Goal: Transaction & Acquisition: Obtain resource

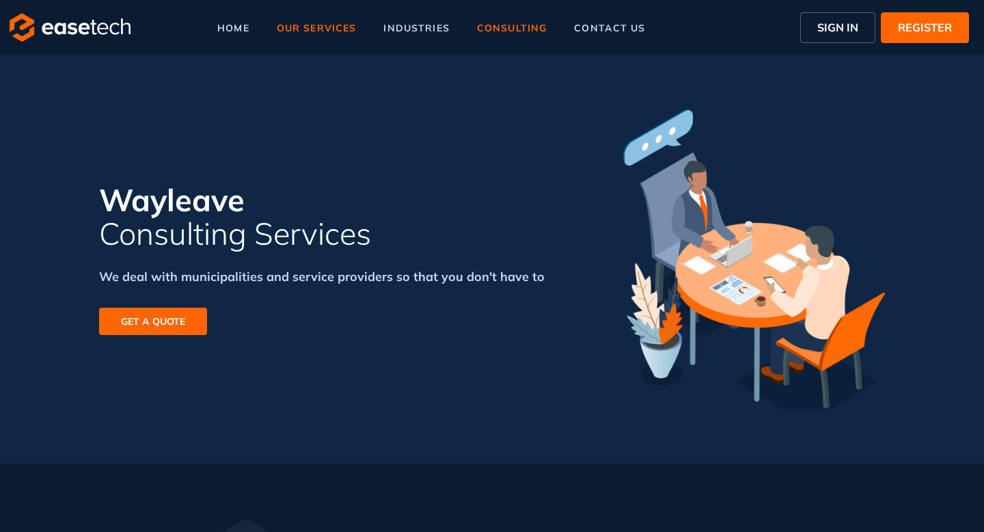
click at [319, 29] on span "our services" at bounding box center [317, 28] width 80 height 10
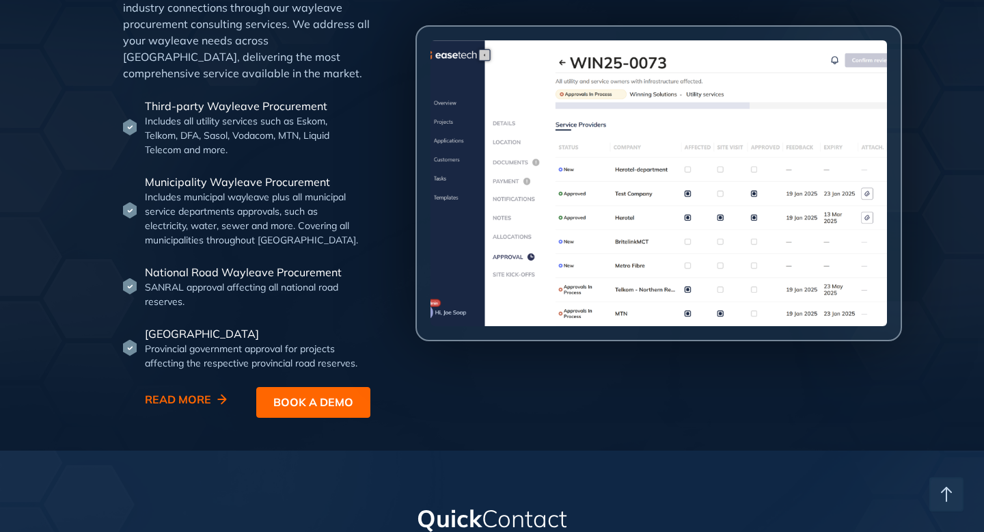
scroll to position [3390, 0]
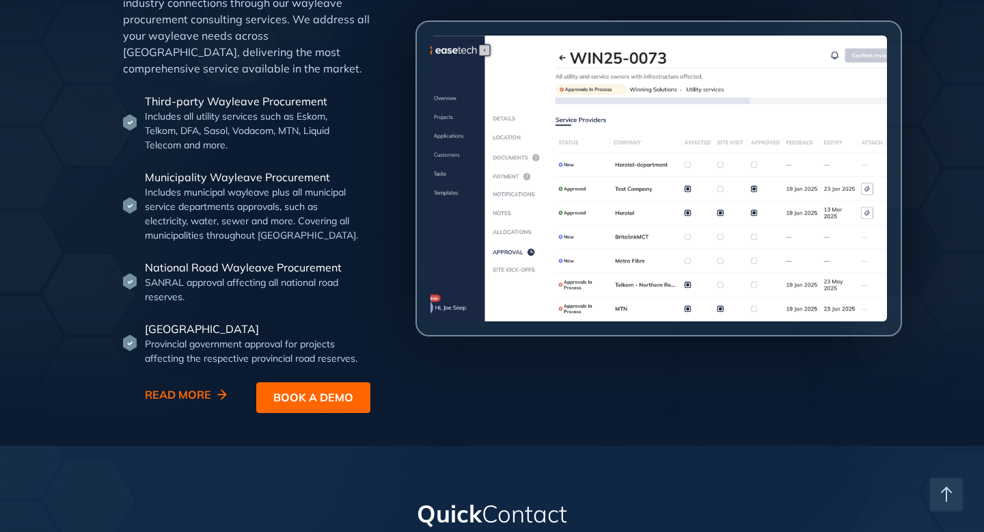
click at [947, 492] on icon "button" at bounding box center [947, 494] width 0 height 14
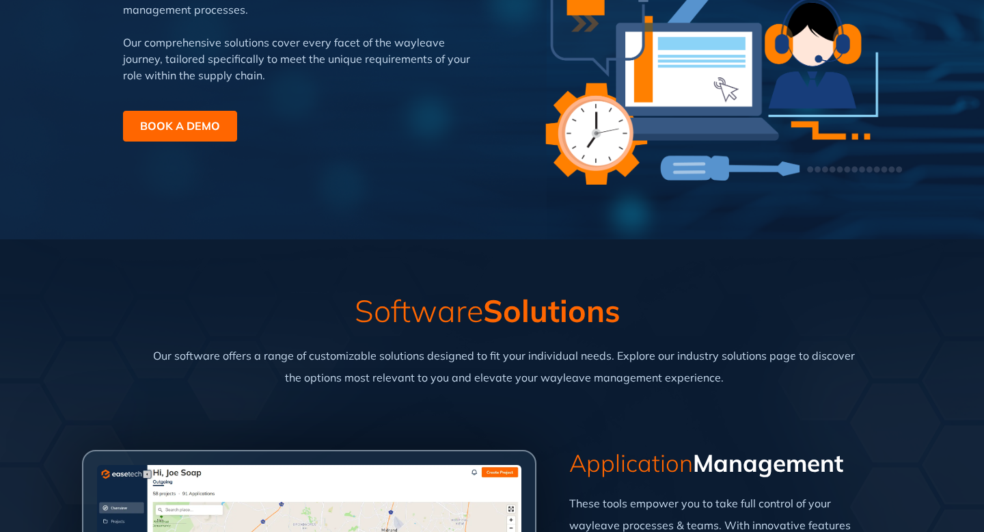
scroll to position [0, 0]
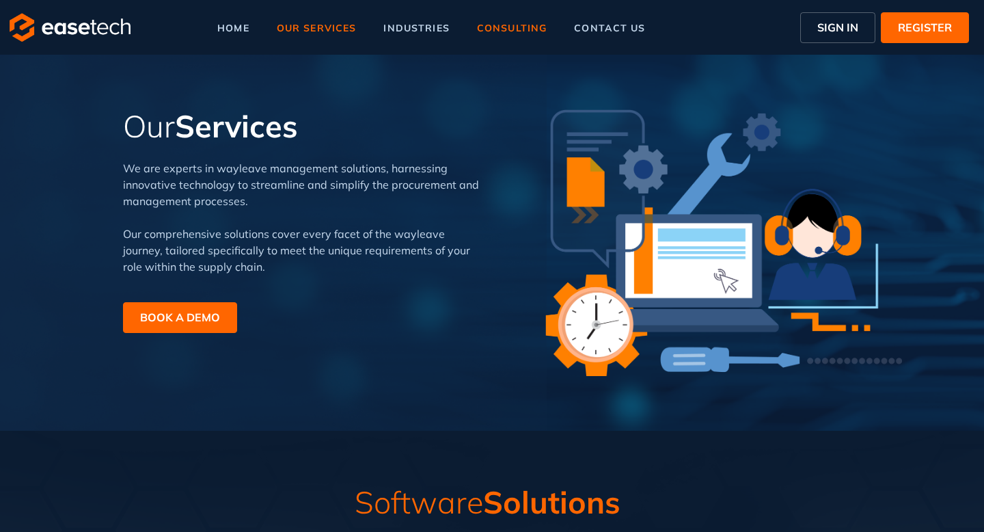
click at [500, 29] on span "consulting" at bounding box center [512, 28] width 70 height 10
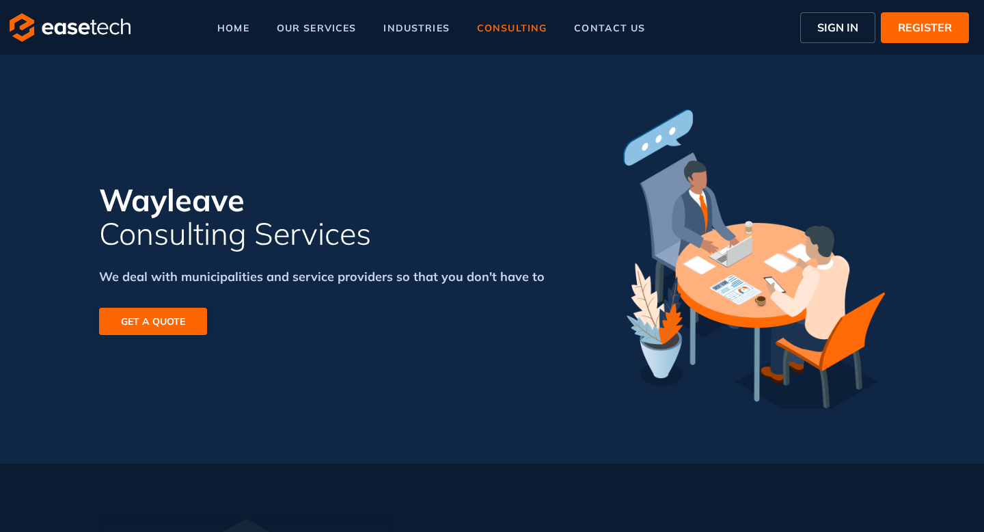
click at [185, 324] on span "GET A QUOTE" at bounding box center [153, 321] width 64 height 15
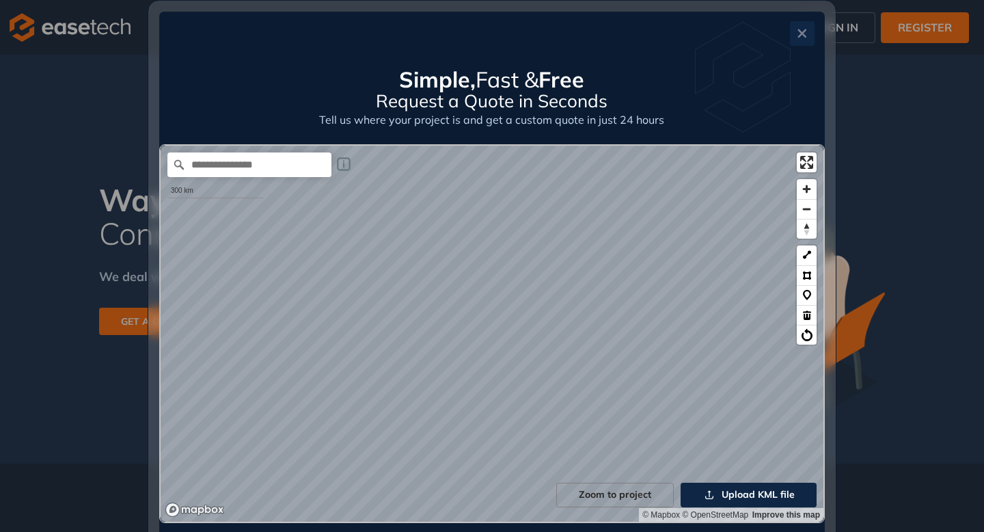
click at [802, 31] on icon "Close" at bounding box center [803, 34] width 14 height 10
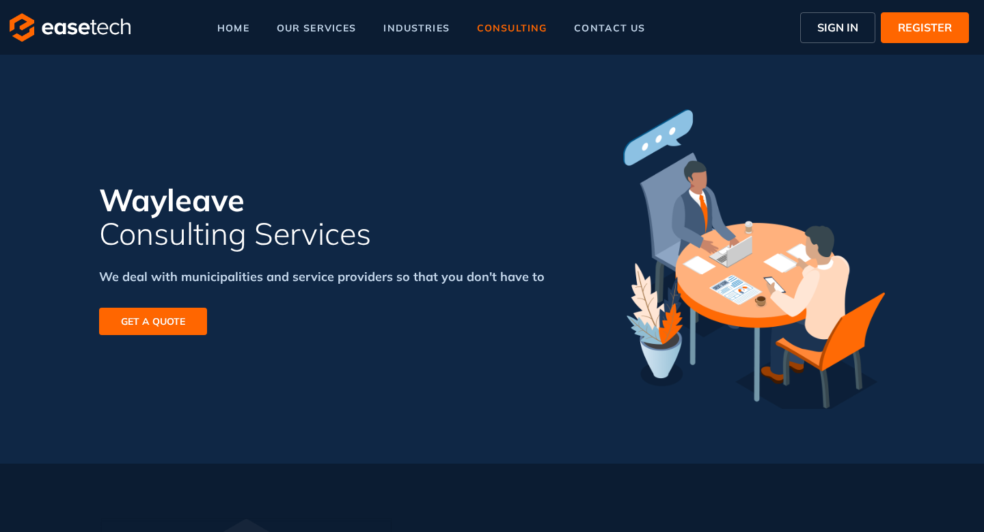
click at [919, 222] on div "Wayleave Consulting Services We deal with municipalities and service providers …" at bounding box center [492, 259] width 984 height 409
click at [313, 23] on span "our services" at bounding box center [317, 28] width 80 height 10
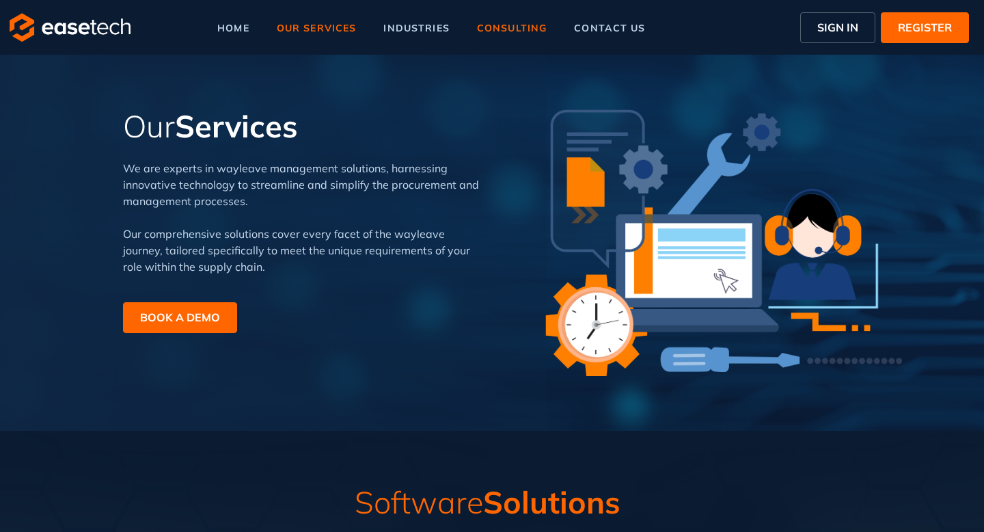
click at [515, 28] on span "consulting" at bounding box center [512, 28] width 70 height 10
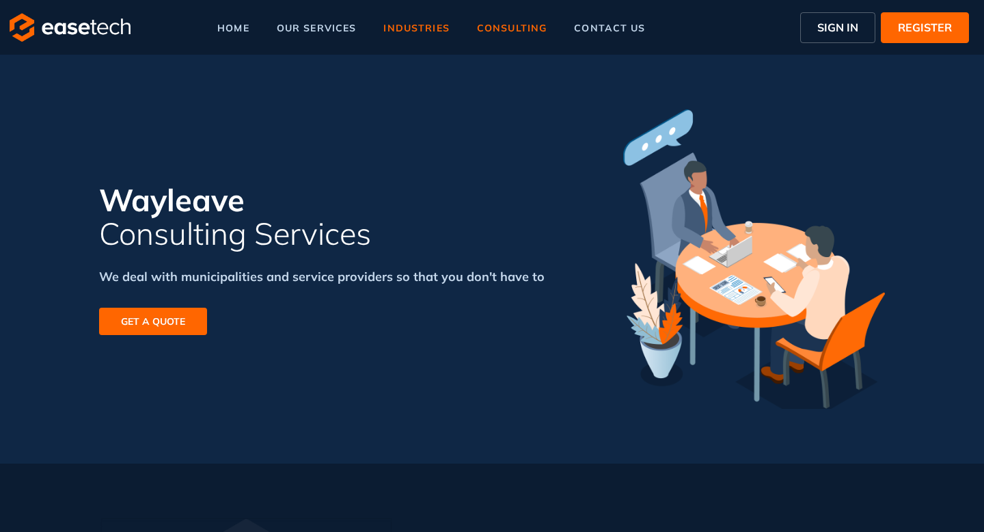
click at [429, 25] on span "industries" at bounding box center [416, 28] width 66 height 10
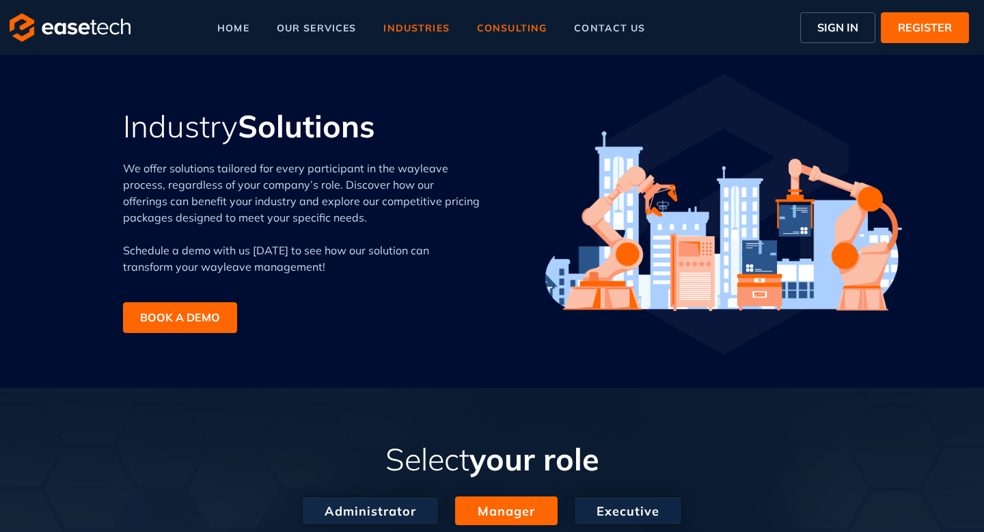
click at [509, 24] on span "consulting" at bounding box center [512, 28] width 70 height 10
